Goal: Task Accomplishment & Management: Use online tool/utility

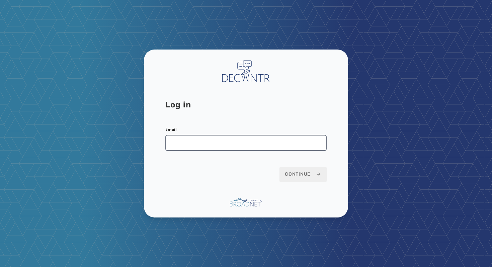
click at [207, 138] on input "Email" at bounding box center [245, 143] width 161 height 16
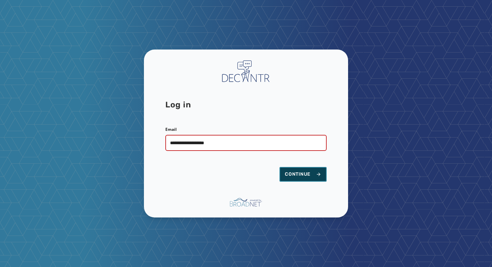
click at [299, 170] on button "Continue" at bounding box center [302, 174] width 47 height 15
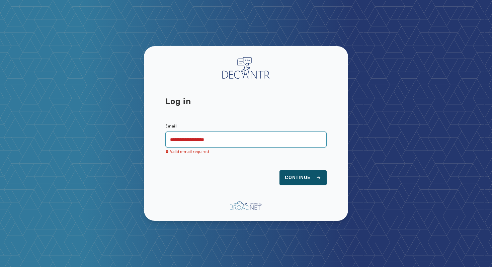
click at [235, 140] on input "**********" at bounding box center [245, 139] width 161 height 16
drag, startPoint x: 147, startPoint y: 144, endPoint x: 127, endPoint y: 144, distance: 19.7
click at [127, 144] on div "**********" at bounding box center [246, 133] width 492 height 267
drag, startPoint x: 238, startPoint y: 140, endPoint x: 122, endPoint y: 140, distance: 115.4
click at [122, 140] on div "**********" at bounding box center [246, 133] width 492 height 267
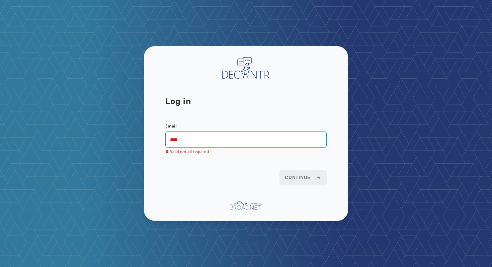
type input "**********"
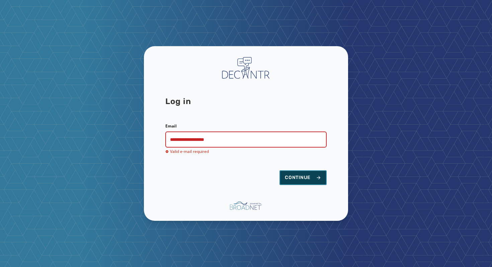
click at [297, 175] on span "Continue" at bounding box center [303, 177] width 36 height 7
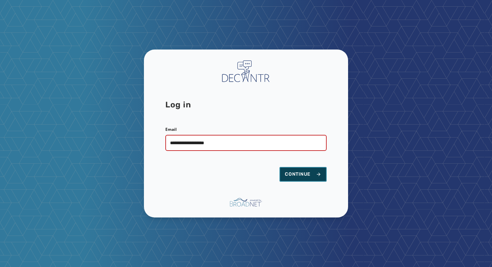
click at [298, 176] on span "Continue" at bounding box center [303, 174] width 36 height 7
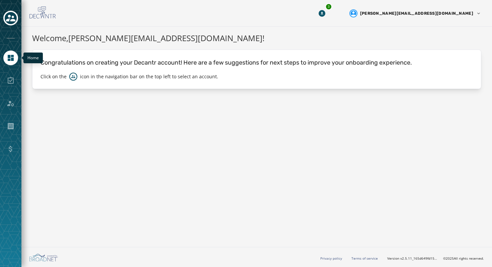
click at [12, 55] on icon "Navigate to Home" at bounding box center [11, 58] width 6 height 6
click at [8, 13] on div "Toggle account select drawer" at bounding box center [11, 18] width 12 height 12
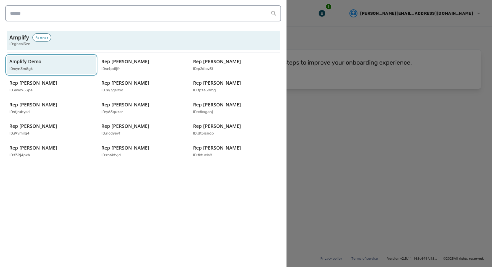
click at [63, 70] on div "ID: oyn3m8gk" at bounding box center [47, 69] width 77 height 6
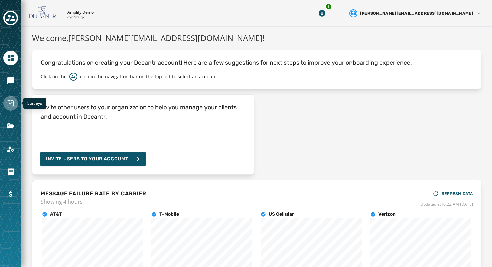
click at [11, 105] on icon "Navigate to Surveys" at bounding box center [11, 103] width 8 height 8
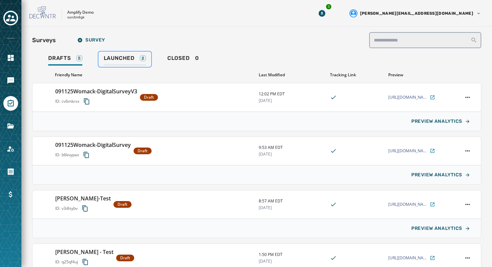
click at [116, 59] on span "Launched" at bounding box center [119, 58] width 31 height 7
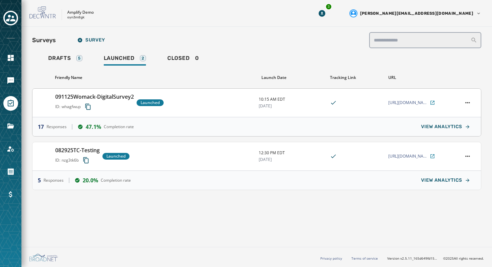
click at [113, 100] on h3 "091125Womack-DigitalSurvey2" at bounding box center [94, 97] width 79 height 8
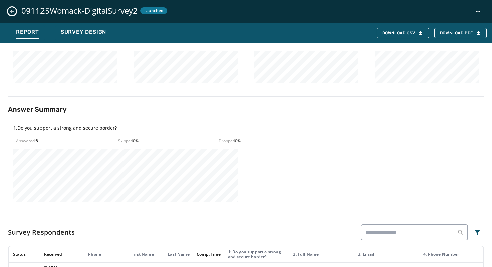
scroll to position [21, 0]
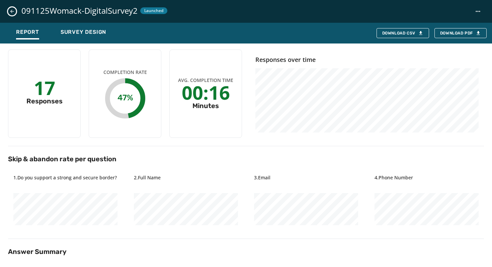
click at [10, 12] on icon "Close survey details drawer" at bounding box center [11, 11] width 5 height 5
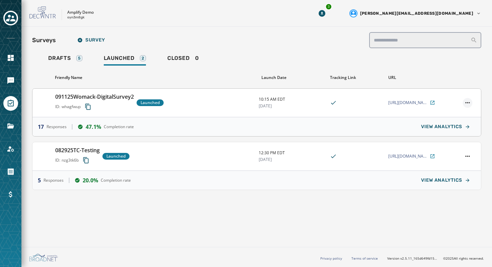
click at [465, 104] on html "**********" at bounding box center [246, 133] width 492 height 267
click at [462, 113] on div "View analytics" at bounding box center [448, 112] width 45 height 11
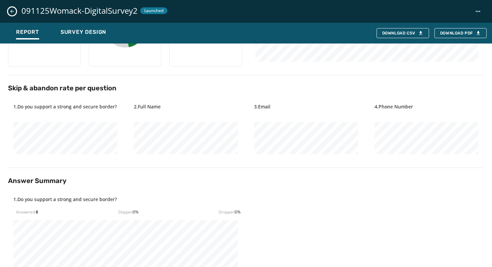
scroll to position [0, 0]
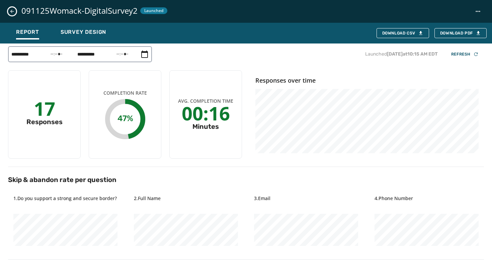
click at [15, 10] on button "Close survey details drawer" at bounding box center [12, 11] width 8 height 8
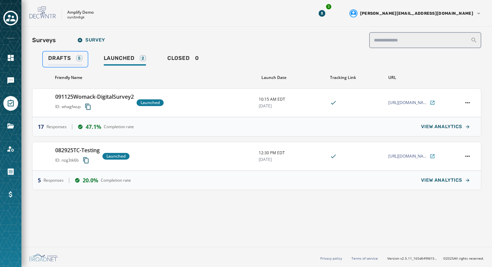
click at [69, 60] on span "Drafts" at bounding box center [59, 58] width 23 height 7
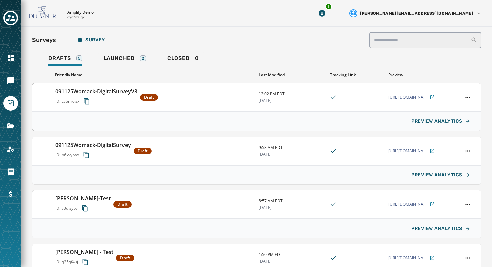
click at [115, 94] on h3 "091125Womack-DigitalSurveyV3" at bounding box center [96, 91] width 82 height 8
type input "**********"
type input "******"
type input "**********"
type textarea "**********"
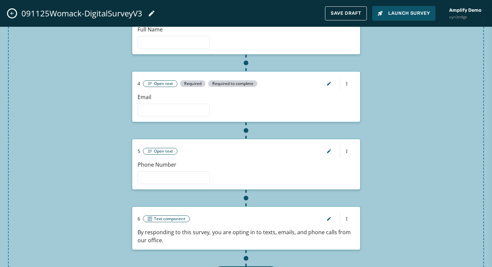
scroll to position [212, 0]
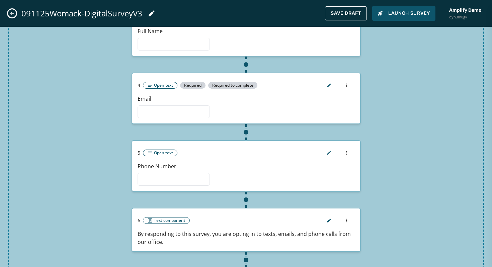
click at [14, 12] on icon "Close admin drawer" at bounding box center [11, 13] width 5 height 5
type input "**********"
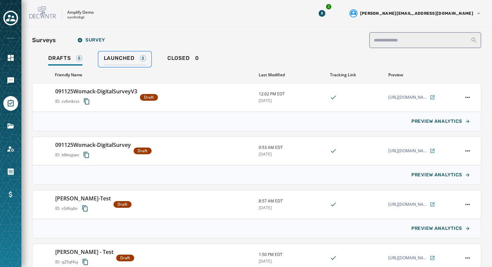
click at [127, 58] on span "Launched" at bounding box center [119, 58] width 31 height 7
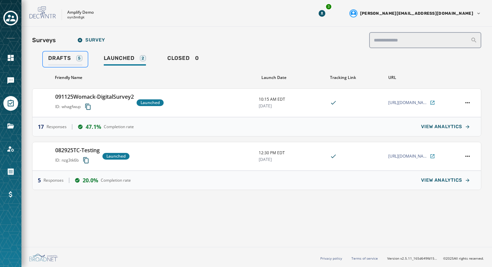
click at [70, 58] on span "Drafts" at bounding box center [59, 58] width 23 height 7
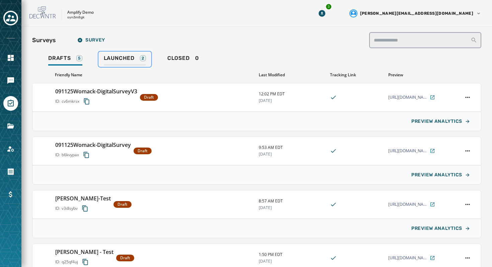
click at [116, 57] on span "Launched" at bounding box center [119, 58] width 31 height 7
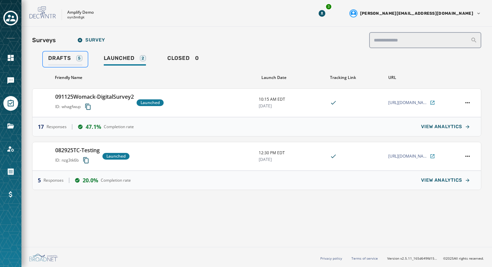
click at [61, 57] on span "Drafts" at bounding box center [59, 58] width 23 height 7
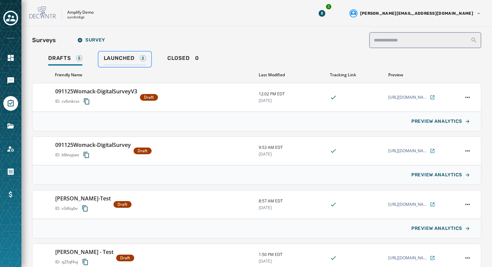
click at [109, 57] on span "Launched" at bounding box center [119, 58] width 31 height 7
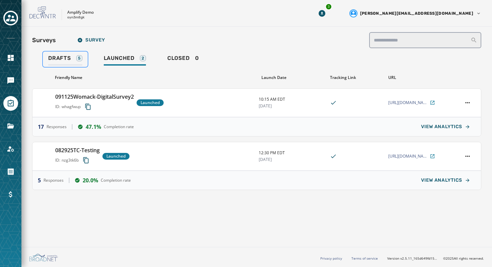
click at [59, 57] on span "Drafts" at bounding box center [59, 58] width 23 height 7
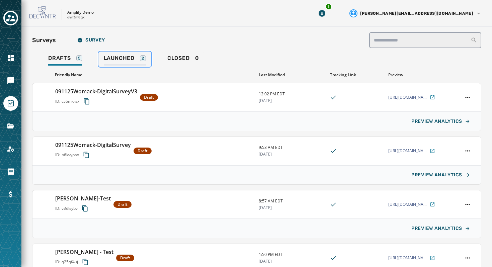
click at [125, 60] on span "Launched" at bounding box center [119, 58] width 31 height 7
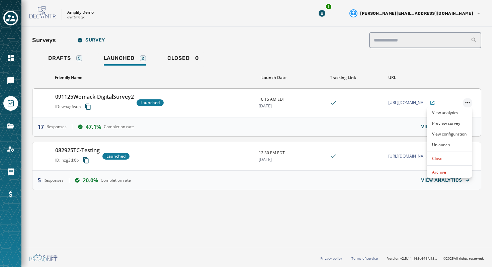
click at [464, 102] on html "Skip To Main Content Amplify Demo oyn3m8gk 3 carl@meetamplify.com Surveys Surve…" at bounding box center [246, 133] width 492 height 267
click at [456, 150] on div "Unlaunch" at bounding box center [448, 144] width 45 height 11
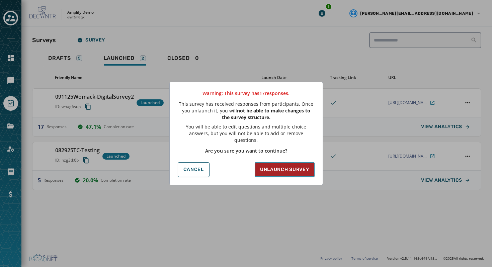
click at [277, 166] on span "Unlaunch survey" at bounding box center [284, 169] width 49 height 7
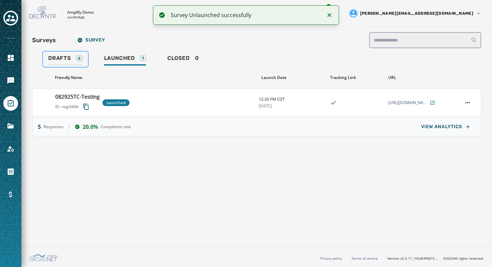
click at [67, 56] on span "Drafts" at bounding box center [59, 58] width 23 height 7
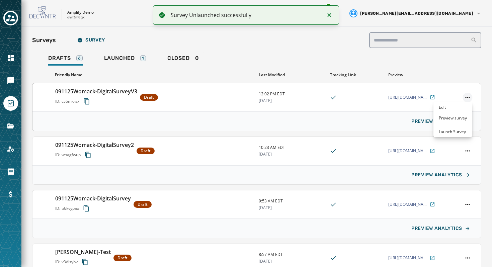
click at [465, 98] on html "Survey Unlaunched successfully Skip To Main Content Amplify Demo oyn3m8gk 3 car…" at bounding box center [246, 133] width 492 height 267
click at [462, 132] on div "Launch Survey" at bounding box center [452, 131] width 39 height 11
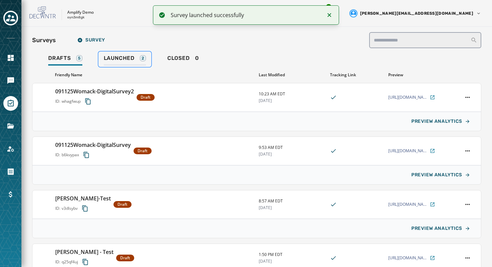
click at [115, 56] on span "Launched" at bounding box center [119, 58] width 31 height 7
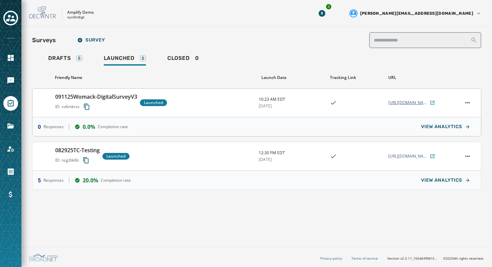
click at [413, 105] on span "[URL][DOMAIN_NAME][PERSON_NAME]" at bounding box center [408, 102] width 40 height 5
click at [13, 79] on icon "Navigate to Messaging" at bounding box center [10, 80] width 7 height 7
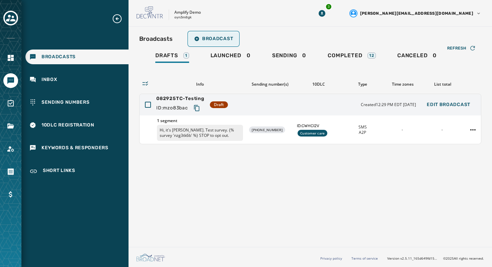
click at [215, 40] on span "Broadcast" at bounding box center [213, 38] width 39 height 5
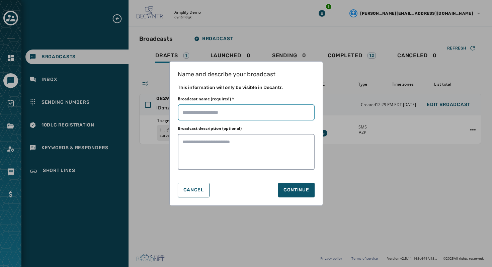
click at [247, 113] on input "Broadcast name (required) *" at bounding box center [246, 112] width 137 height 16
type input "**********"
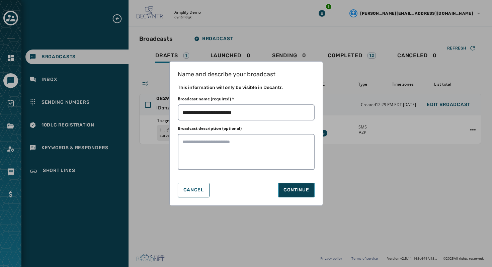
click at [295, 188] on div "Continue" at bounding box center [296, 190] width 26 height 7
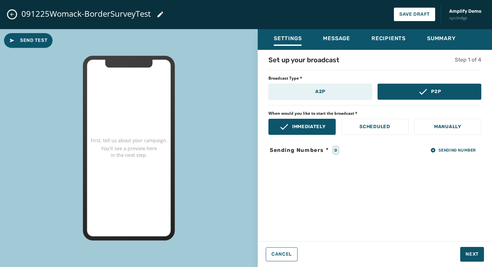
click at [318, 97] on button "A2P" at bounding box center [320, 92] width 104 height 16
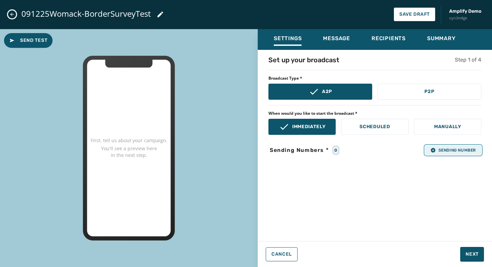
click at [435, 150] on span "Sending Number" at bounding box center [452, 150] width 45 height 5
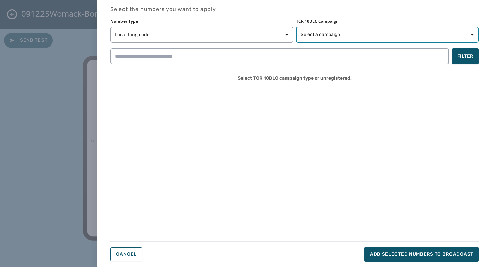
click at [376, 34] on span "Select a campaign" at bounding box center [386, 34] width 173 height 7
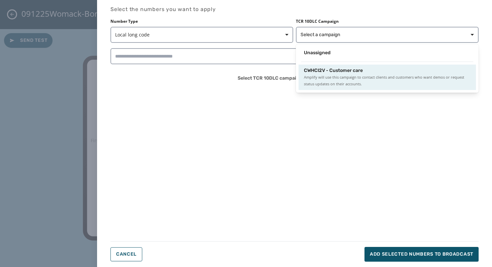
click at [370, 70] on div "CWHCI2V - Customer care" at bounding box center [387, 70] width 167 height 7
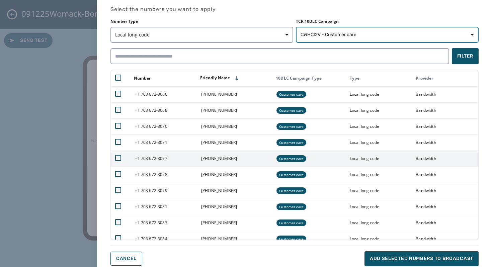
scroll to position [6, 0]
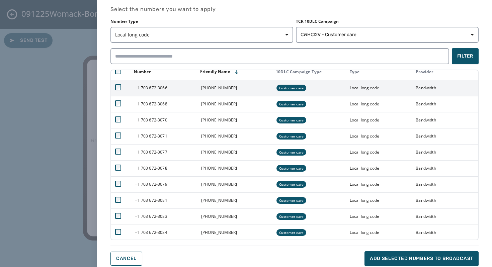
click at [130, 91] on td at bounding box center [121, 88] width 20 height 16
click at [119, 91] on td at bounding box center [121, 88] width 20 height 16
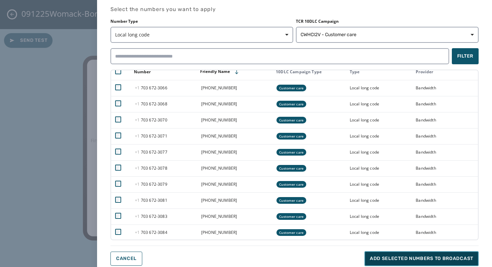
click at [399, 257] on span "Add selected numbers to broadcast" at bounding box center [421, 258] width 103 height 7
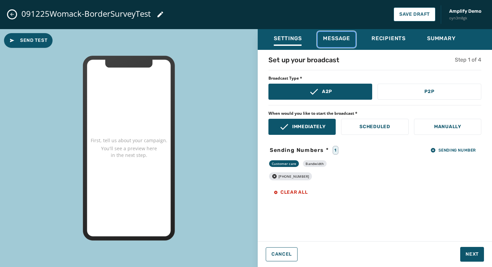
click at [349, 37] on span "Message" at bounding box center [336, 38] width 27 height 7
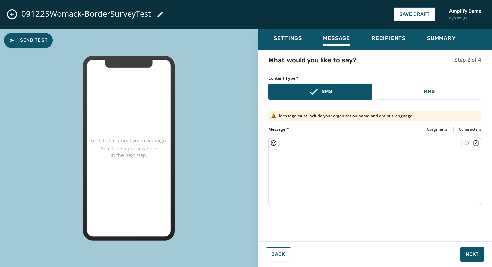
click at [344, 165] on textarea at bounding box center [374, 175] width 211 height 55
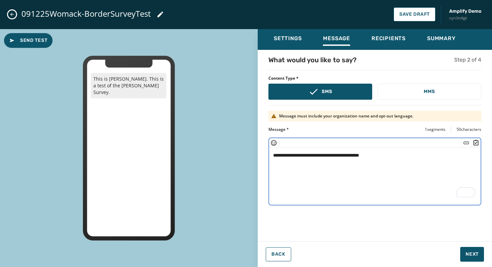
click at [474, 145] on icon "Insert Survey" at bounding box center [475, 142] width 5 height 6
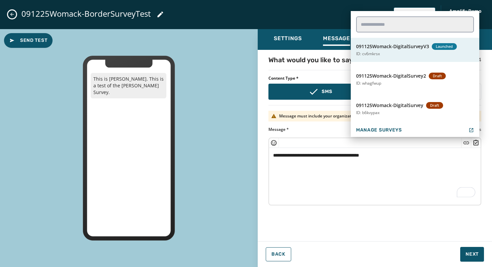
click at [417, 55] on button "091125Womack-DigitalSurveyV3 Launched ID: cv6mkrsx" at bounding box center [415, 50] width 128 height 24
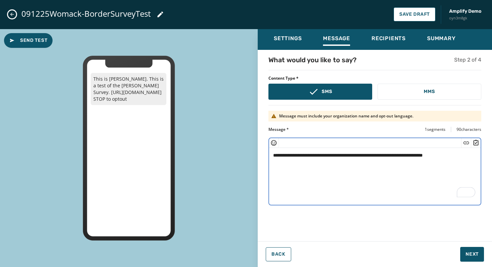
type textarea "**********"
click at [383, 42] on div "Recipients" at bounding box center [388, 40] width 34 height 11
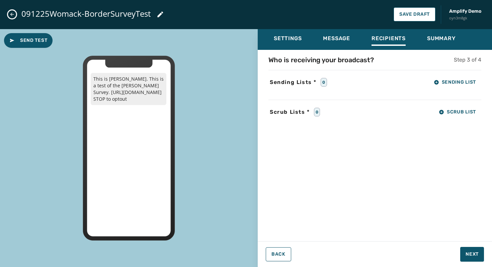
click at [324, 83] on div "0" at bounding box center [323, 82] width 6 height 9
click at [441, 84] on span "Sending List" at bounding box center [455, 82] width 42 height 5
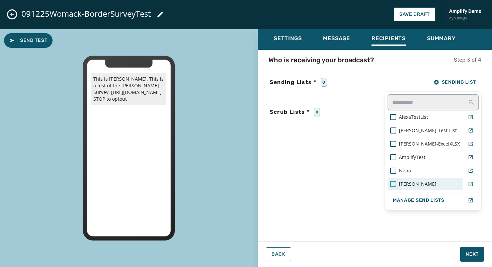
click at [396, 181] on div at bounding box center [393, 184] width 6 height 6
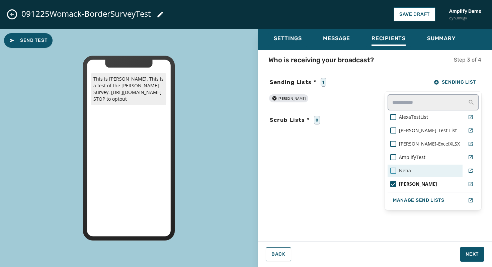
click at [396, 172] on div at bounding box center [393, 171] width 6 height 6
click at [396, 169] on icon at bounding box center [393, 171] width 6 height 6
click at [377, 135] on div "Who is receiving your broadcast? Step 3 of 4 Sending Lists * 1 Sending List Ale…" at bounding box center [375, 143] width 234 height 177
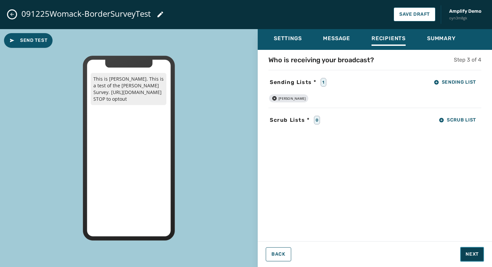
click at [468, 253] on span "Next" at bounding box center [471, 254] width 13 height 7
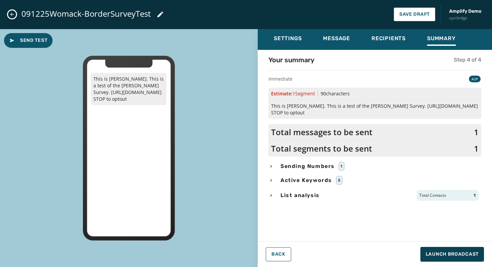
click at [299, 162] on span "Sending Numbers" at bounding box center [307, 166] width 57 height 8
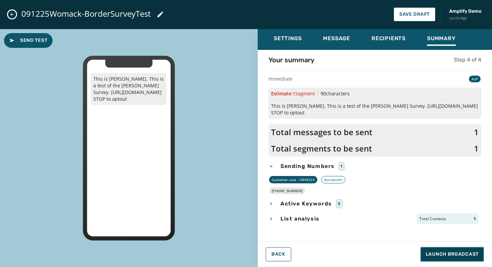
click at [431, 251] on button "Launch Broadcast" at bounding box center [452, 254] width 64 height 15
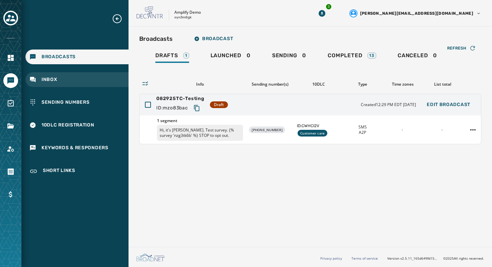
click at [53, 79] on span "Inbox" at bounding box center [49, 79] width 16 height 7
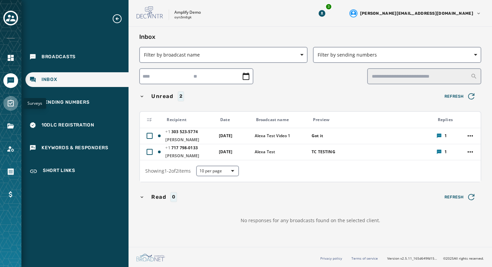
click at [8, 102] on icon "Navigate to Surveys" at bounding box center [11, 103] width 6 height 7
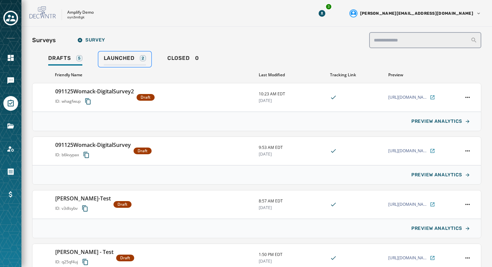
click at [133, 62] on div "Launched 2" at bounding box center [125, 60] width 42 height 11
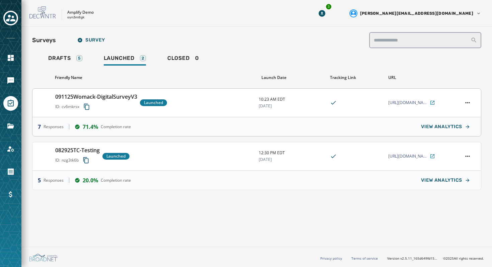
click at [179, 100] on div "091125Womack-DigitalSurveyV3 ID: cv6mkrsx Launched" at bounding box center [154, 103] width 198 height 20
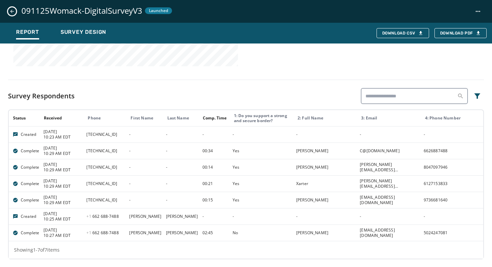
scroll to position [299, 0]
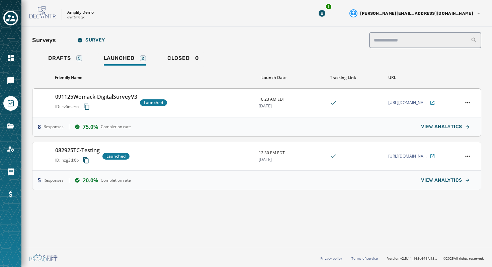
click at [113, 95] on h3 "091125Womack-DigitalSurveyV3" at bounding box center [96, 97] width 82 height 8
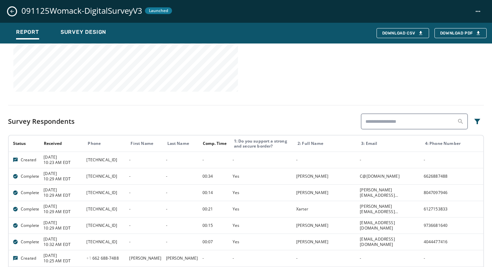
scroll to position [315, 0]
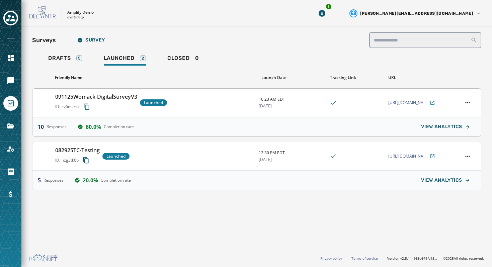
click at [112, 93] on h3 "091125Womack-DigitalSurveyV3" at bounding box center [96, 97] width 82 height 8
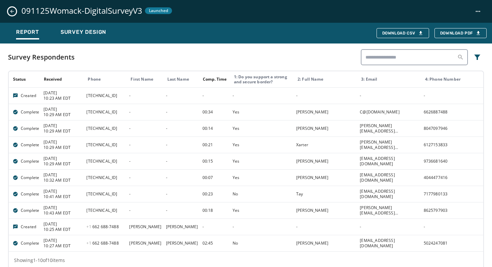
scroll to position [348, 0]
